Goal: Transaction & Acquisition: Purchase product/service

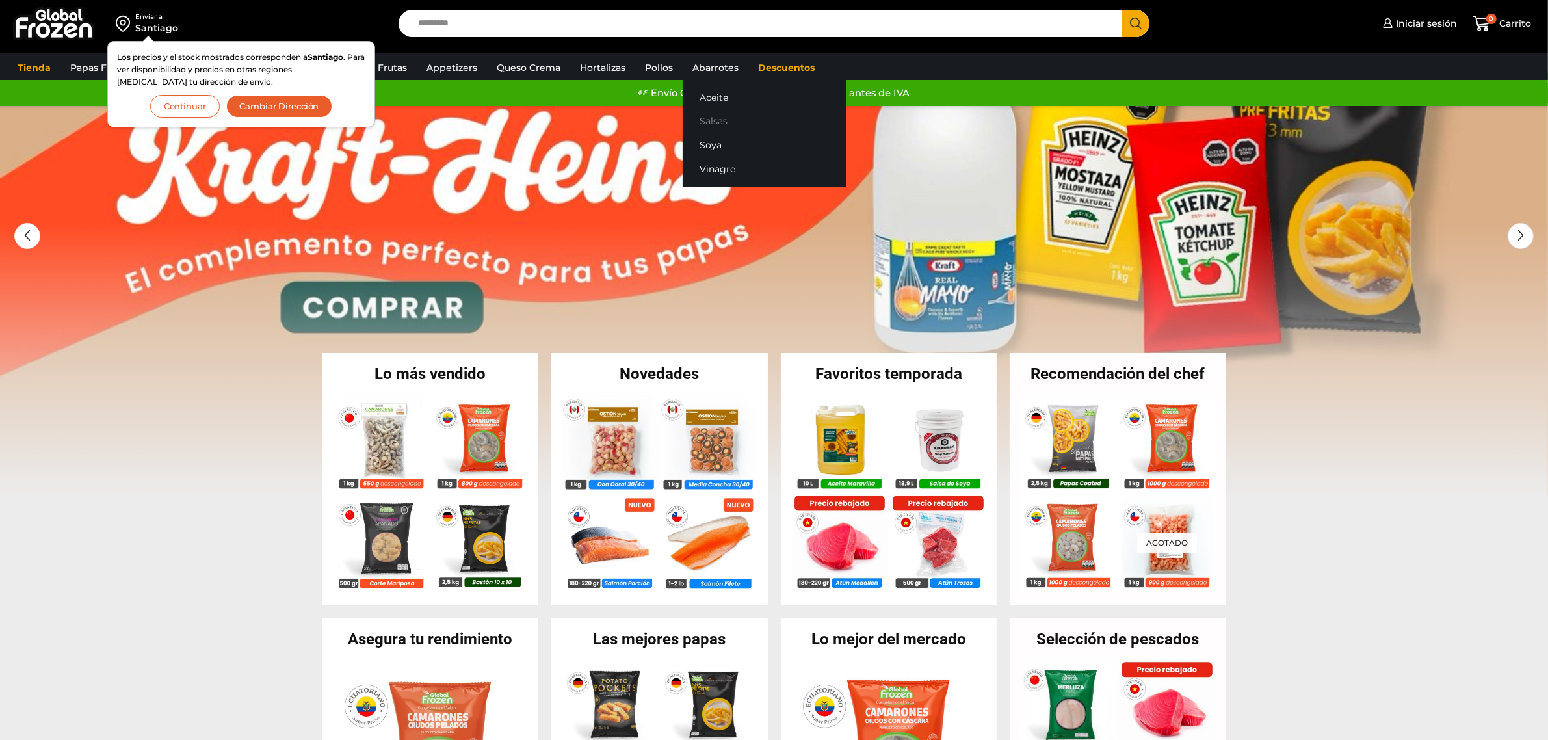
click at [715, 119] on link "Salsas" at bounding box center [765, 121] width 164 height 24
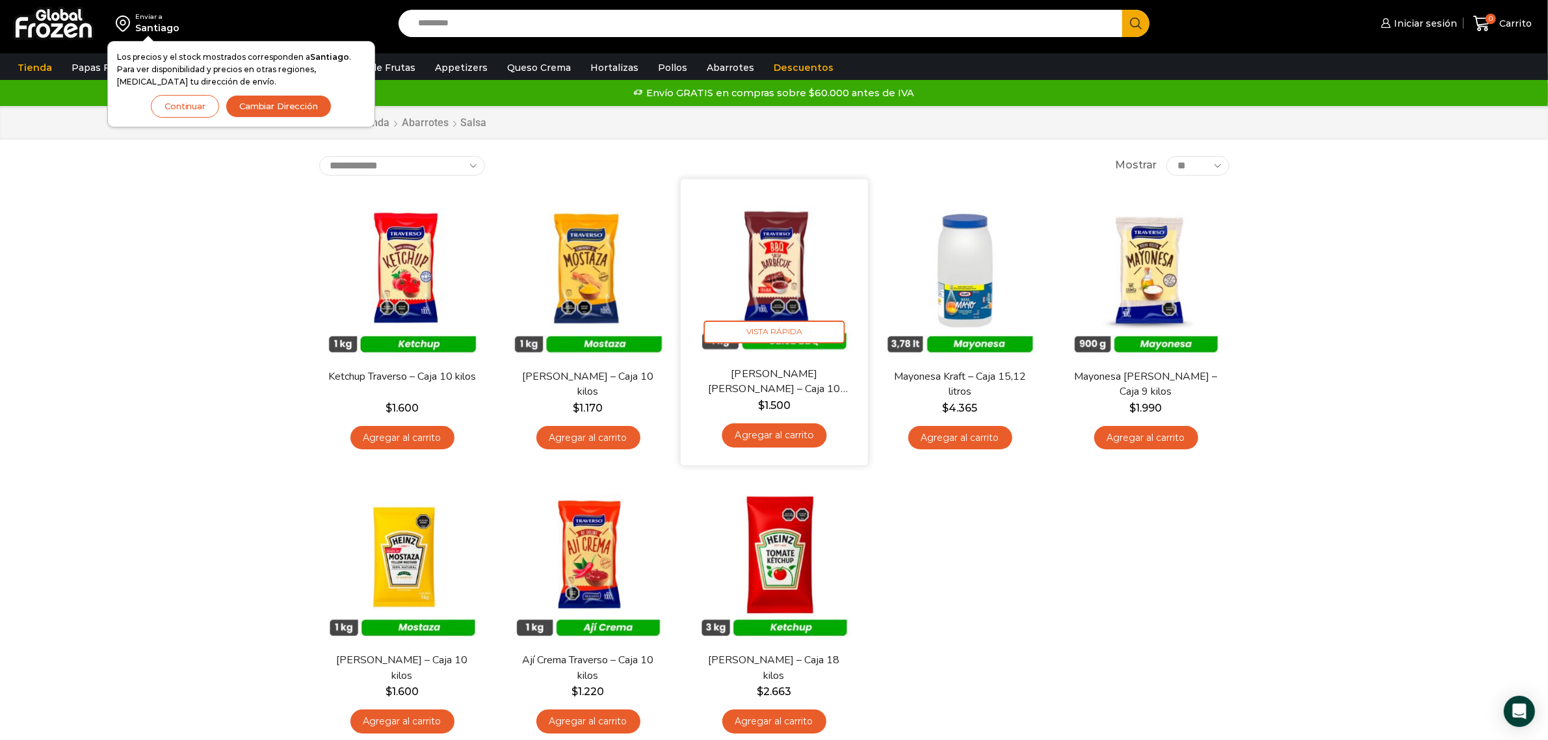
click at [784, 286] on img at bounding box center [774, 273] width 168 height 168
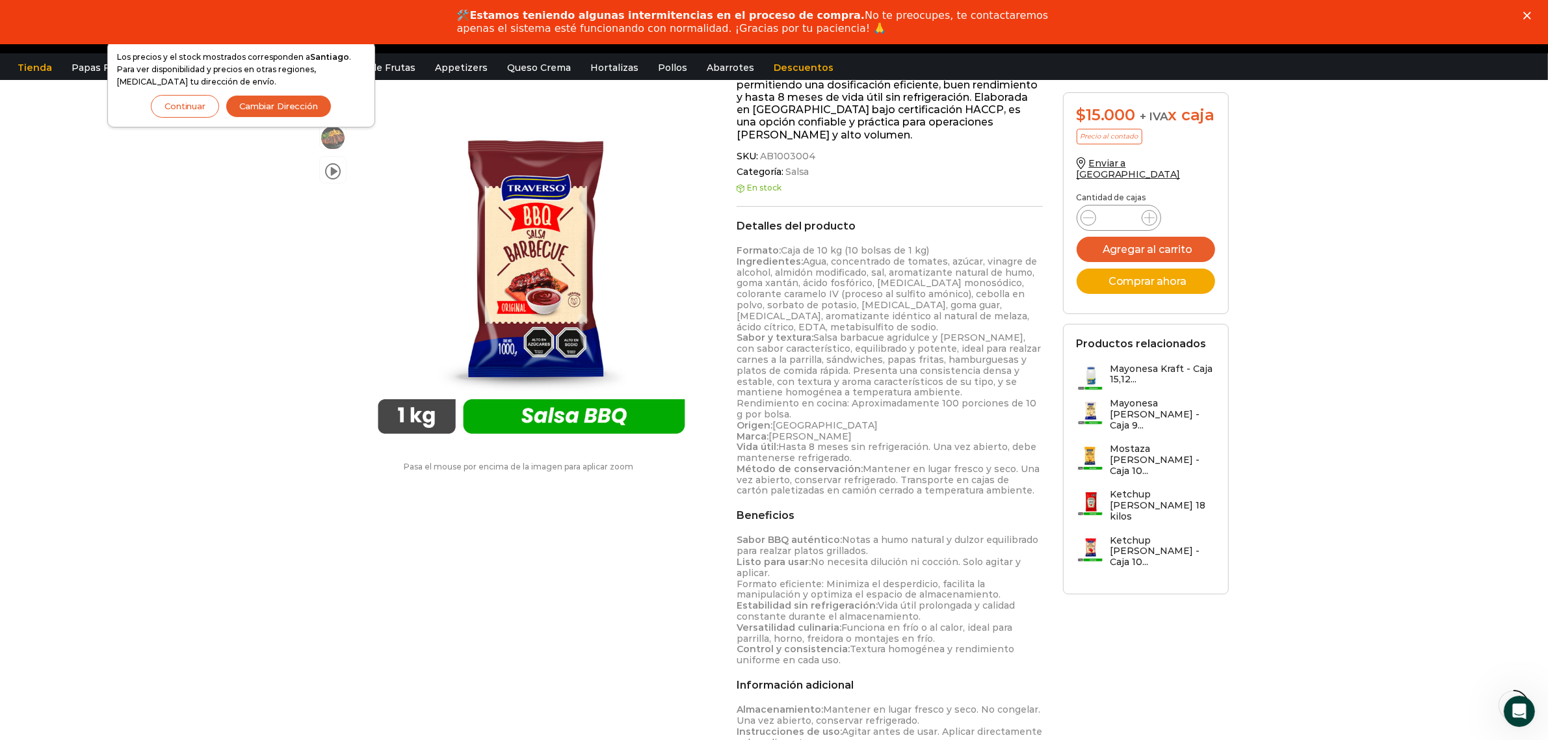
scroll to position [326, 0]
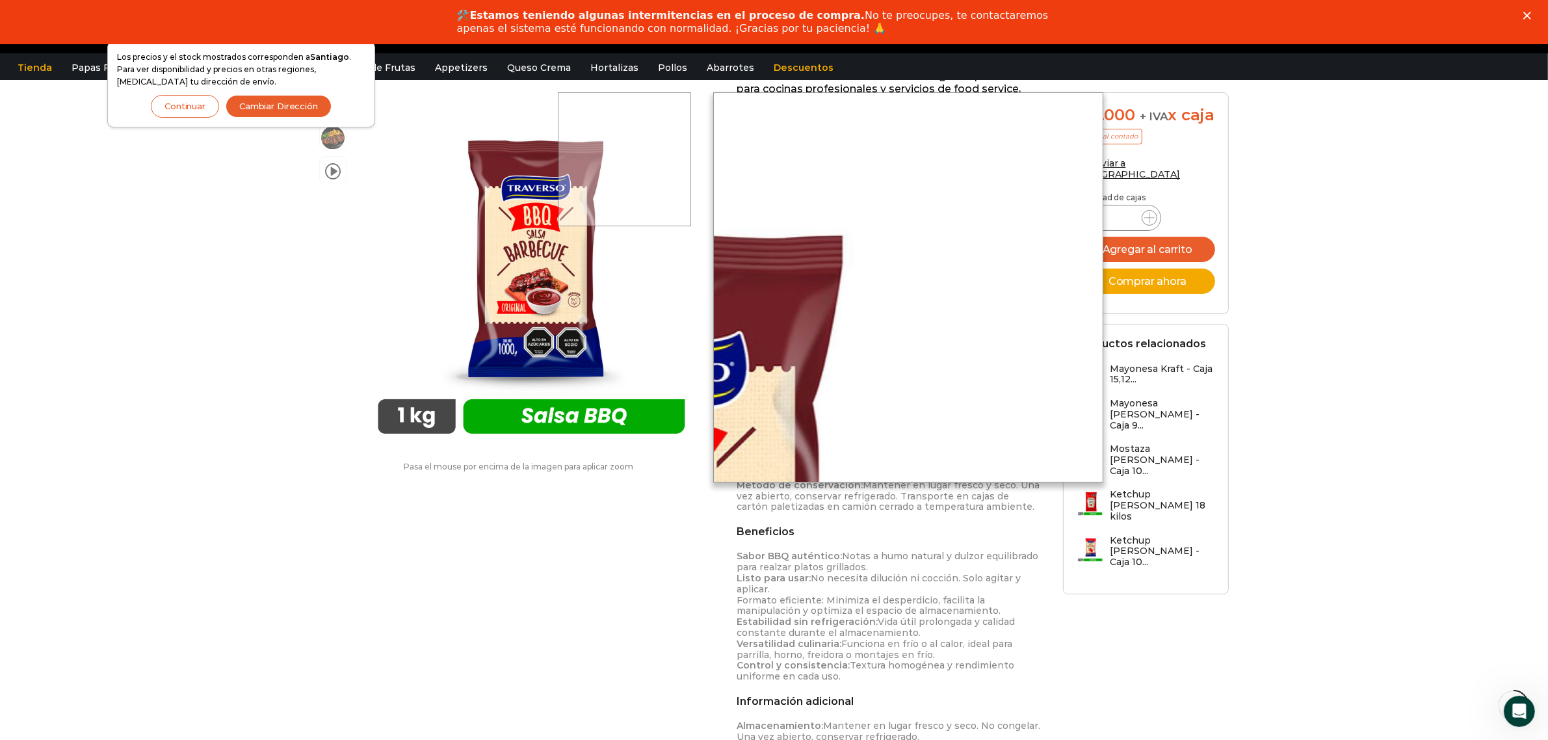
click at [625, 118] on div at bounding box center [625, 159] width 134 height 134
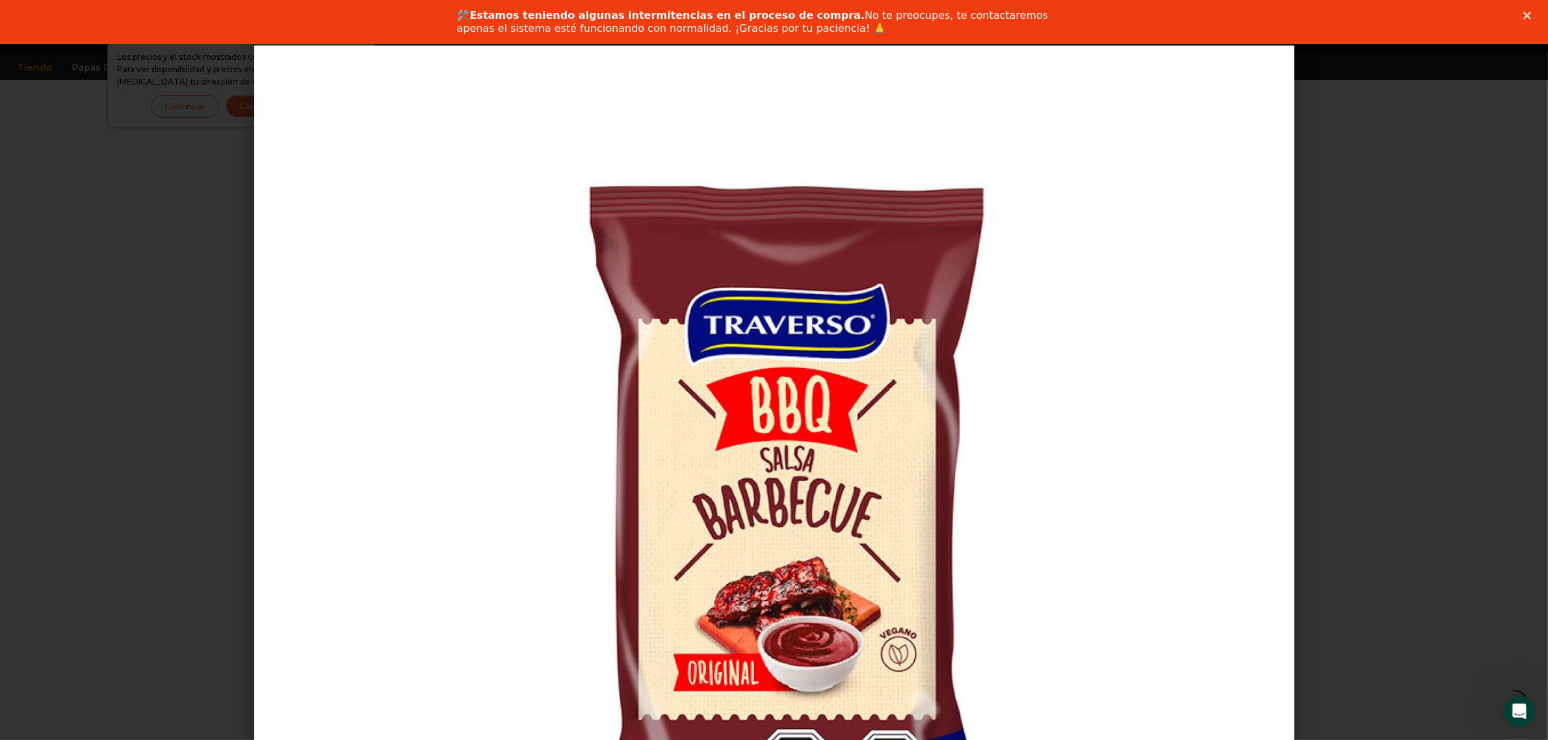
click at [1324, 153] on div "1 / 1" at bounding box center [774, 566] width 1457 height 1040
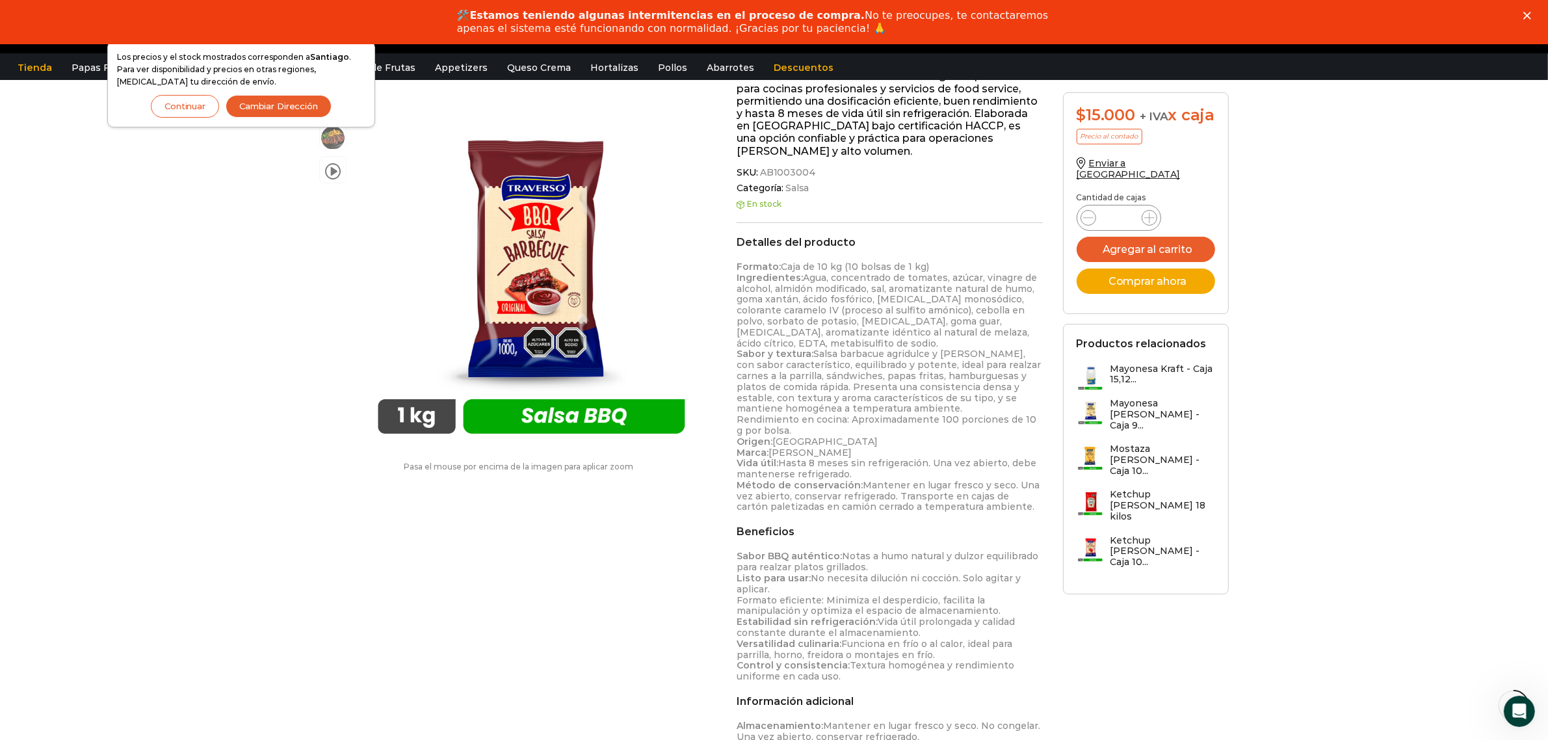
click at [1527, 18] on icon "Cerrar" at bounding box center [1527, 16] width 8 height 8
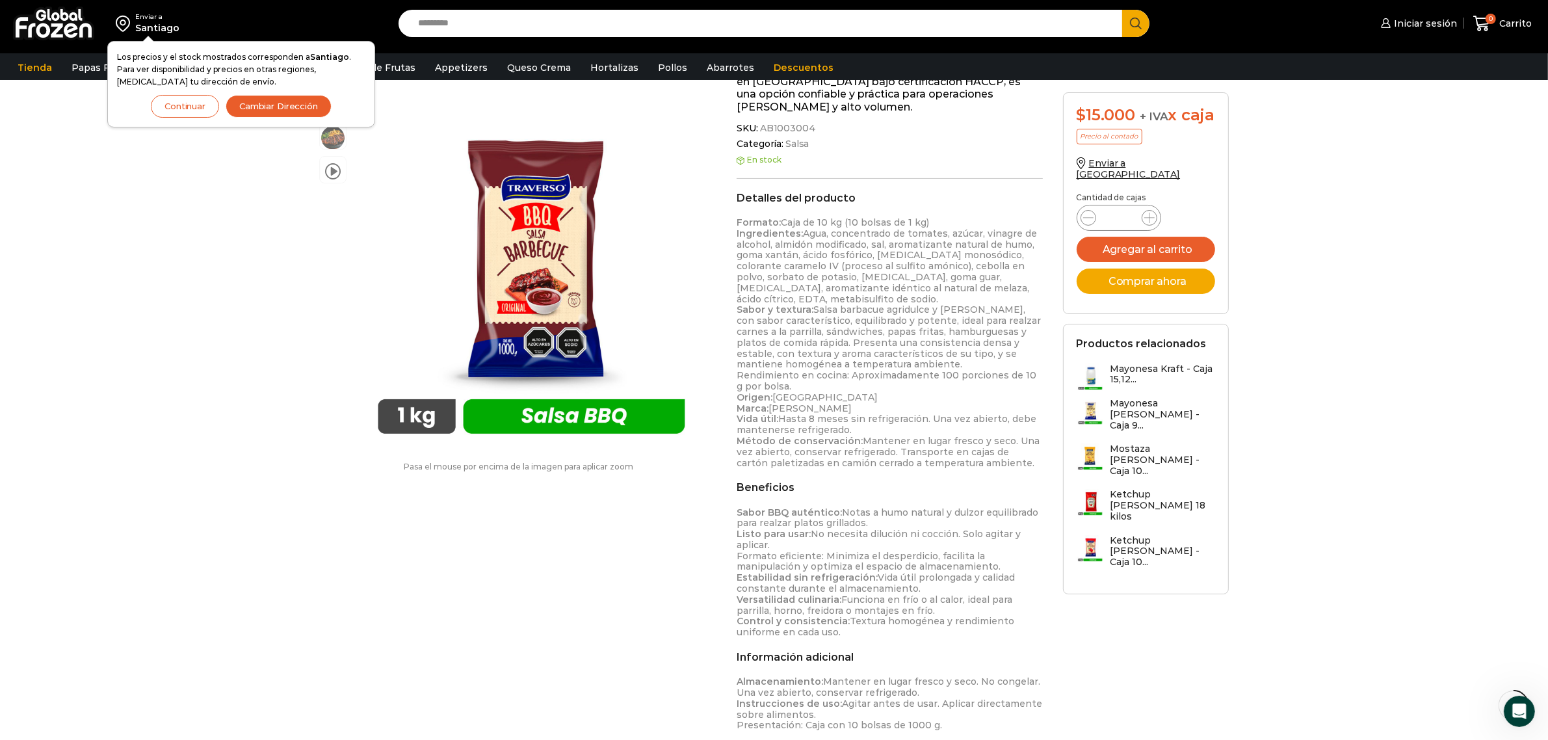
click at [171, 176] on div "Enviar a Santiago Los precios y el stock mostrados corresponden a Santiago . Pa…" at bounding box center [774, 289] width 1548 height 1231
click at [153, 102] on button "Continuar" at bounding box center [185, 106] width 68 height 23
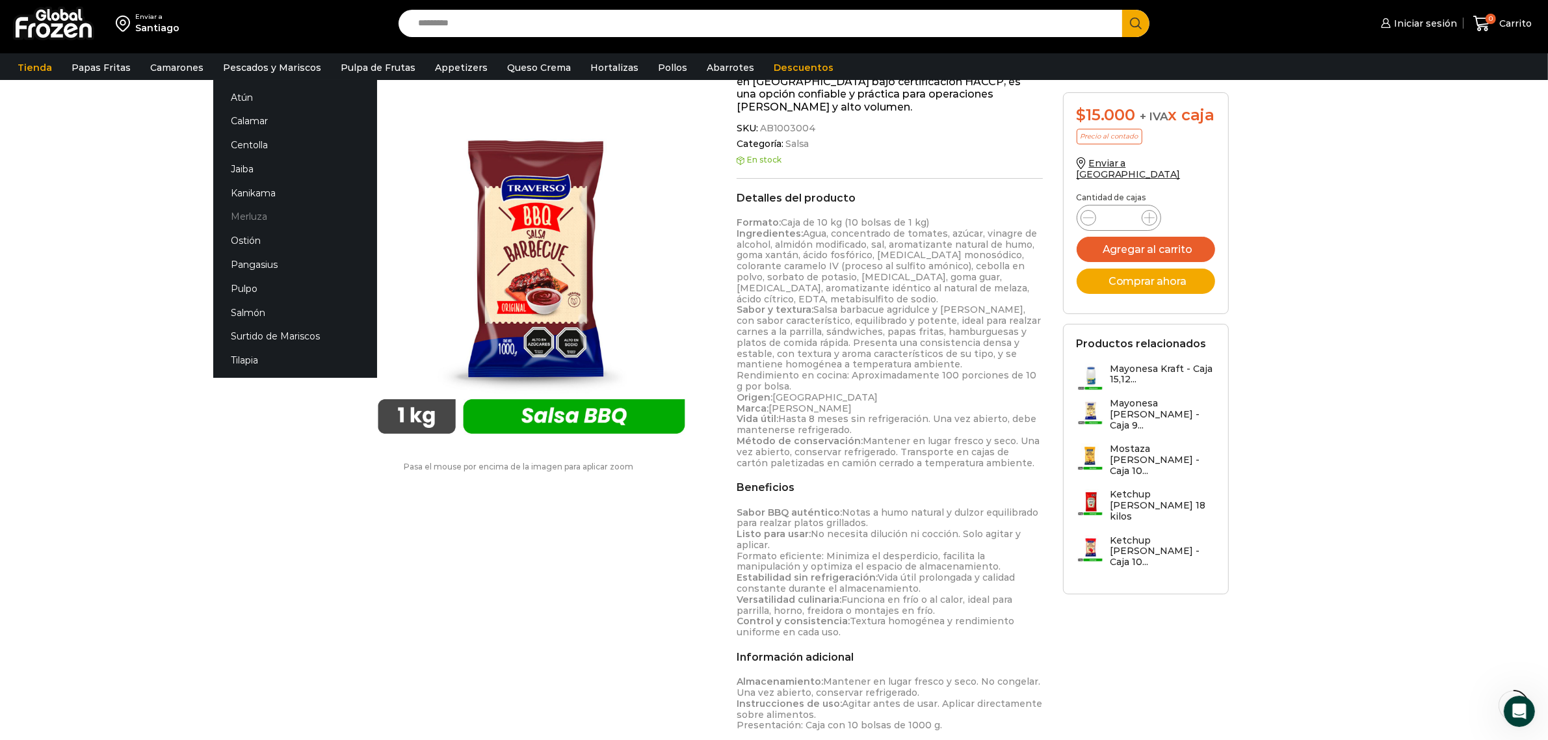
click at [267, 216] on link "Merluza" at bounding box center [295, 217] width 164 height 24
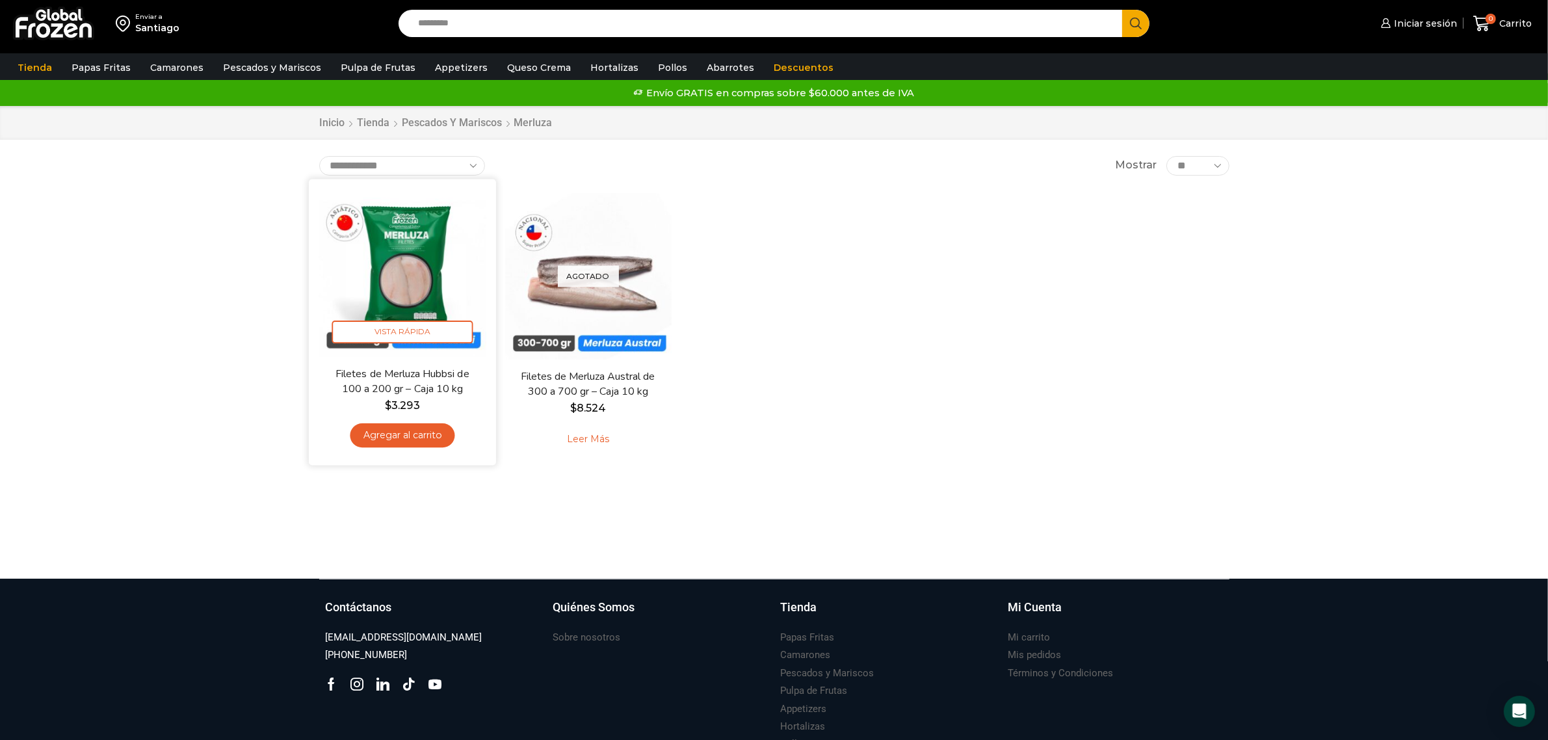
click at [410, 261] on img at bounding box center [403, 273] width 168 height 168
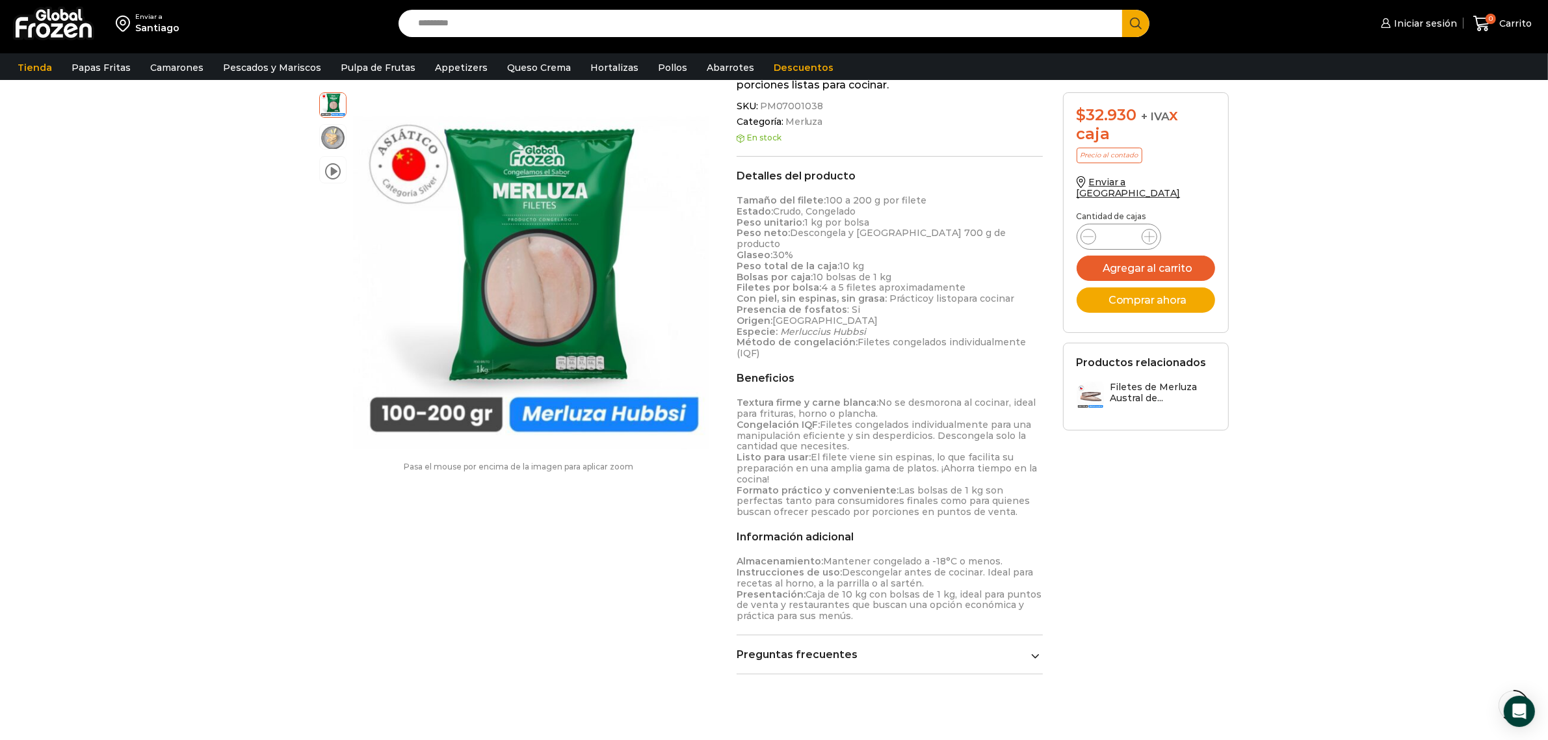
scroll to position [407, 0]
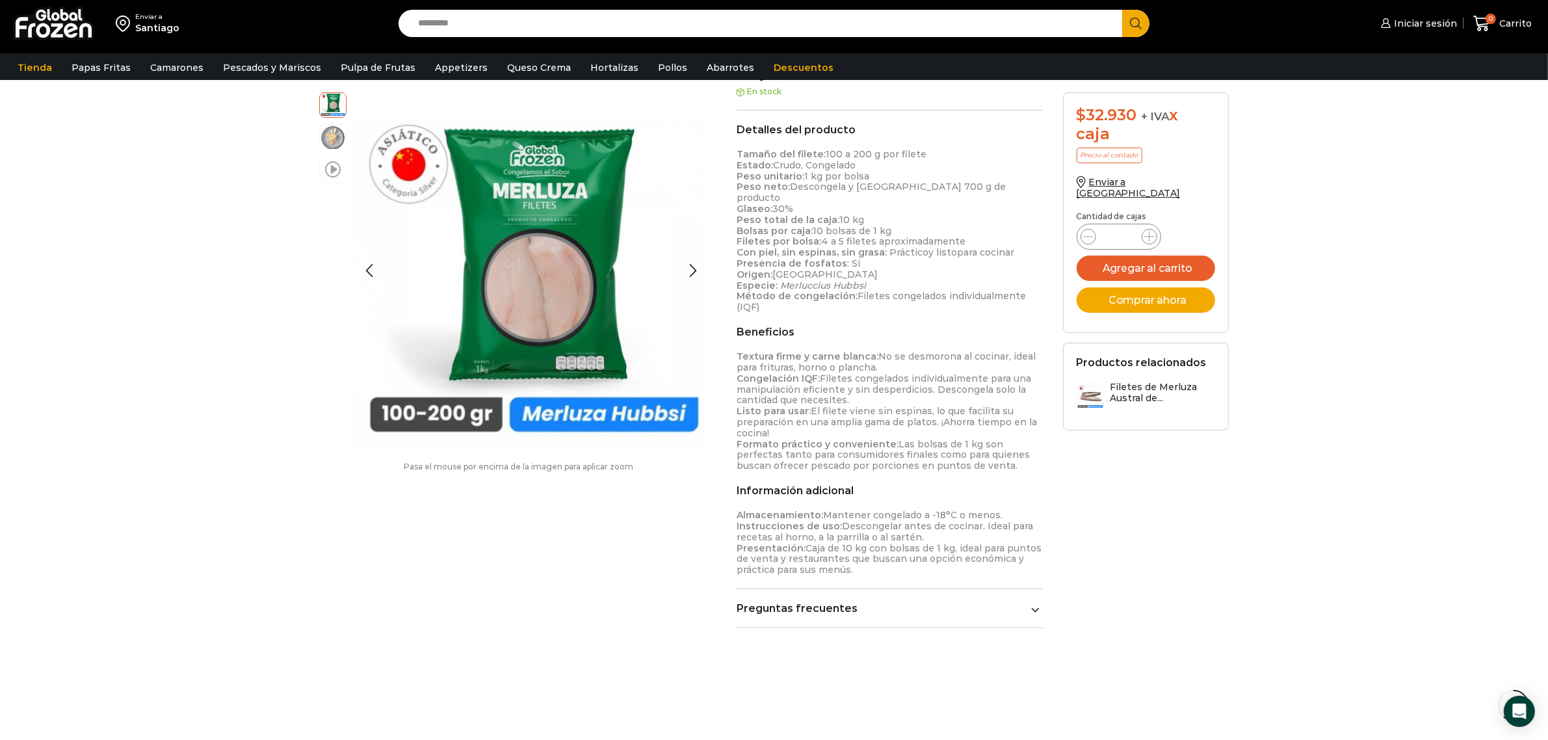
click at [325, 170] on span at bounding box center [333, 169] width 16 height 18
